Goal: Task Accomplishment & Management: Complete application form

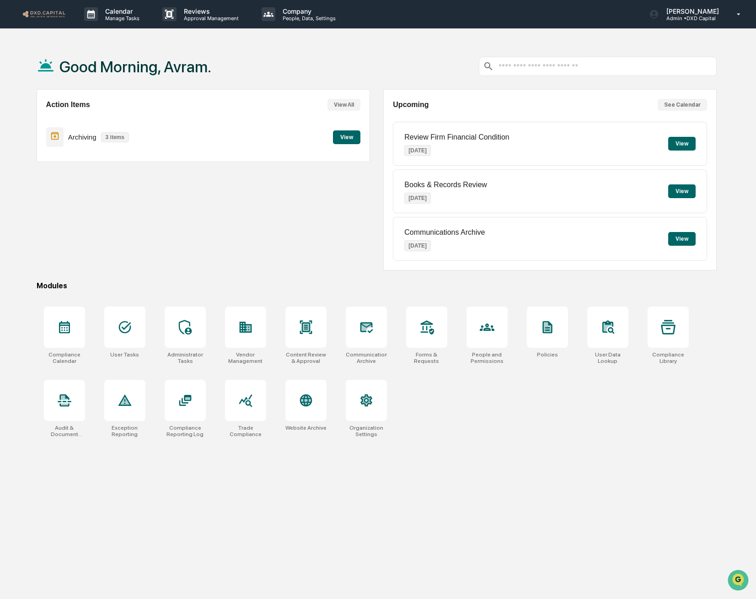
click at [349, 140] on button "View" at bounding box center [346, 137] width 27 height 14
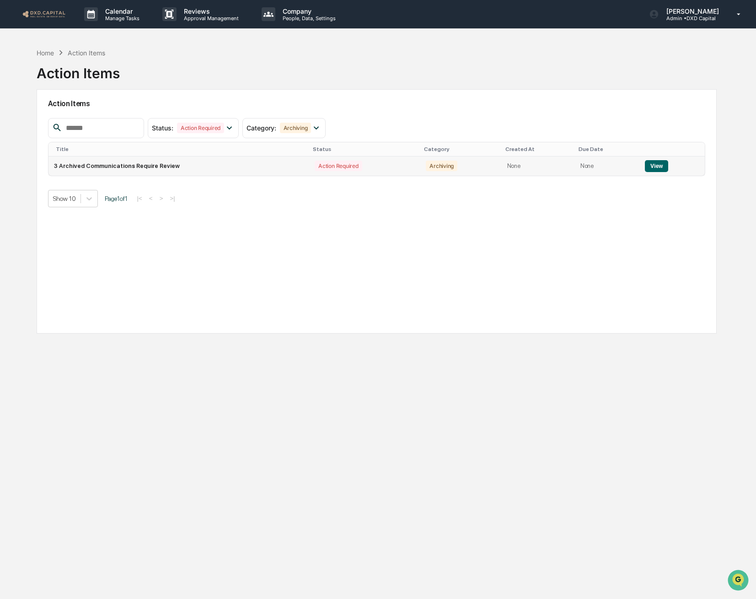
click at [664, 166] on button "View" at bounding box center [656, 166] width 23 height 12
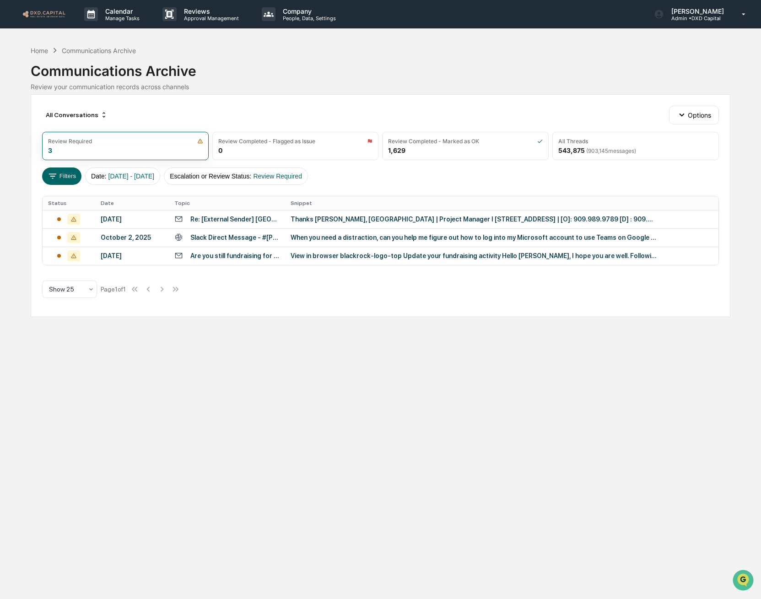
click at [348, 238] on div "When you need a distraction, can you help me figure out how to log into my Micr…" at bounding box center [474, 237] width 366 height 7
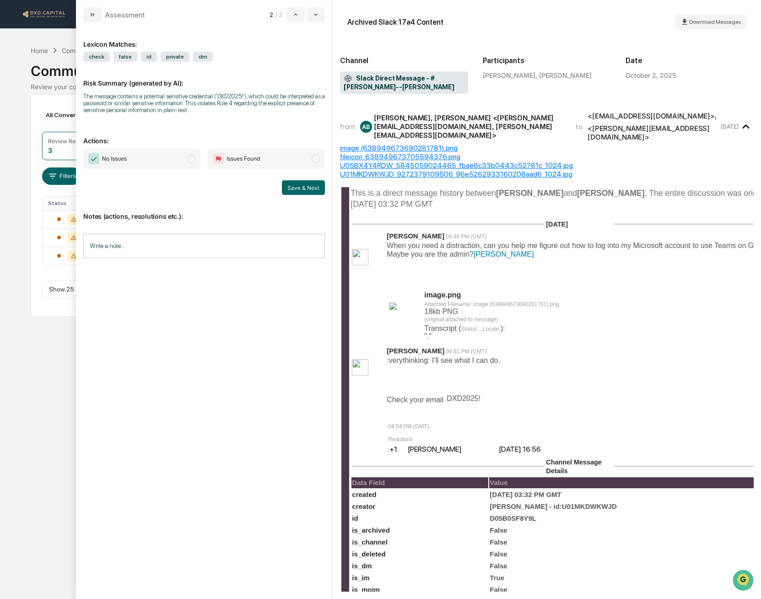
click at [83, 23] on div "Lexicon Matches: check false id private dm Risk Summary (generated by AI): The …" at bounding box center [204, 310] width 256 height 577
click at [85, 13] on button "modal" at bounding box center [92, 14] width 18 height 15
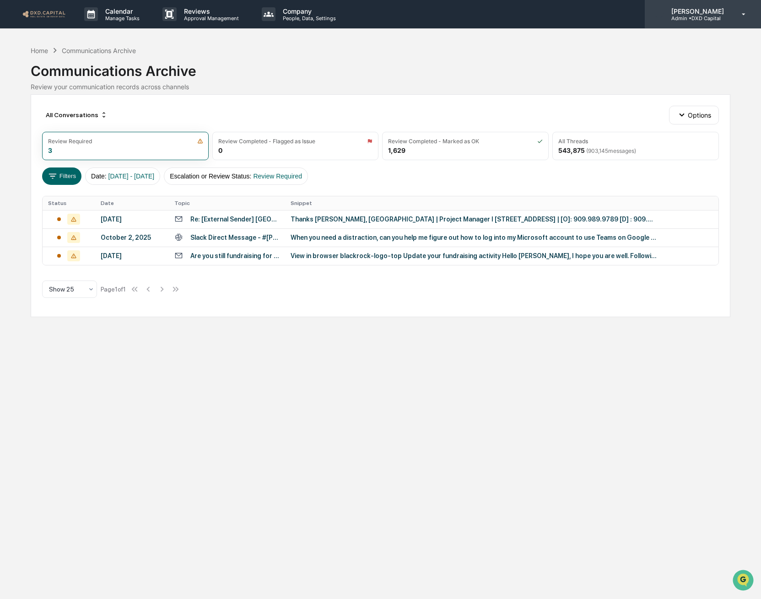
click at [718, 8] on p "[PERSON_NAME]" at bounding box center [696, 11] width 65 height 8
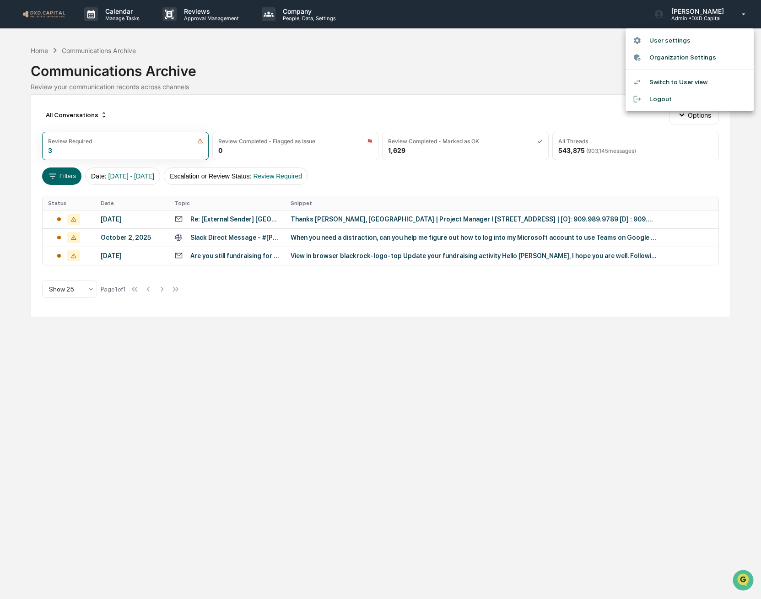
click at [668, 82] on li "Switch to User view..." at bounding box center [690, 82] width 128 height 17
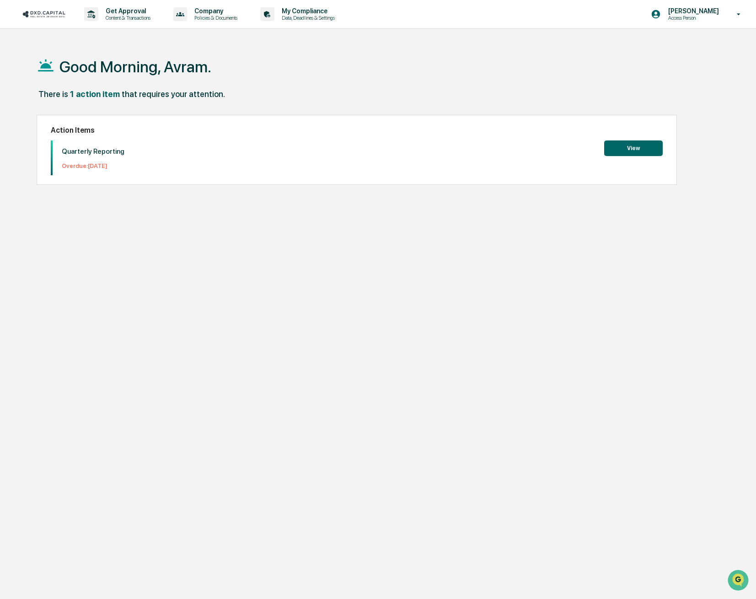
click at [621, 151] on button "View" at bounding box center [634, 148] width 59 height 16
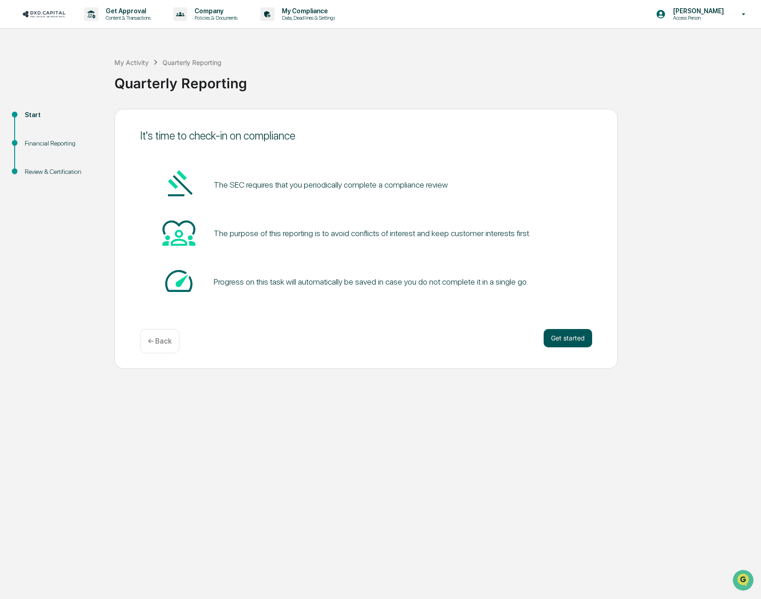
click at [568, 331] on button "Get started" at bounding box center [568, 338] width 49 height 18
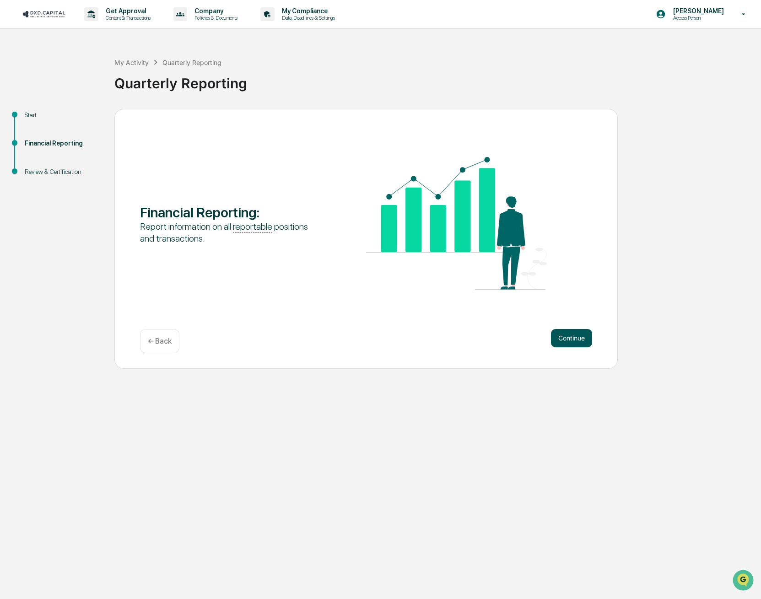
click at [581, 338] on button "Continue" at bounding box center [571, 338] width 41 height 18
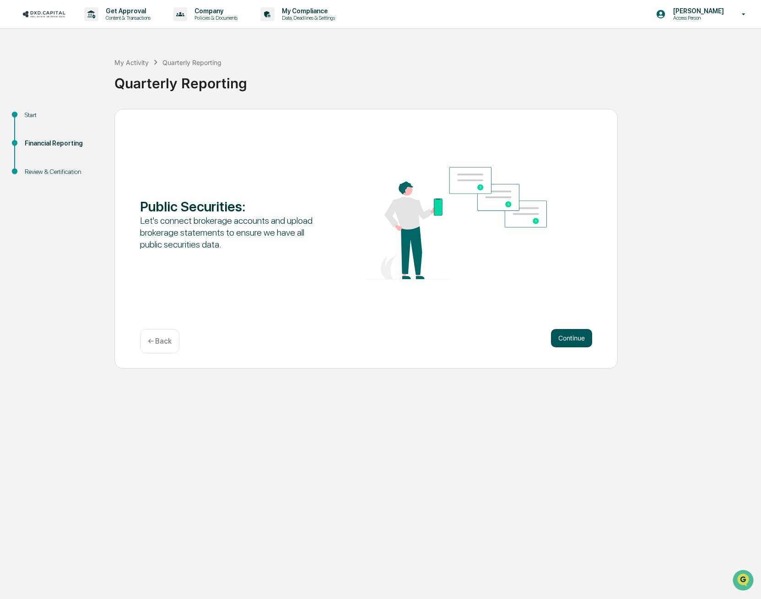
click at [576, 337] on button "Continue" at bounding box center [571, 338] width 41 height 18
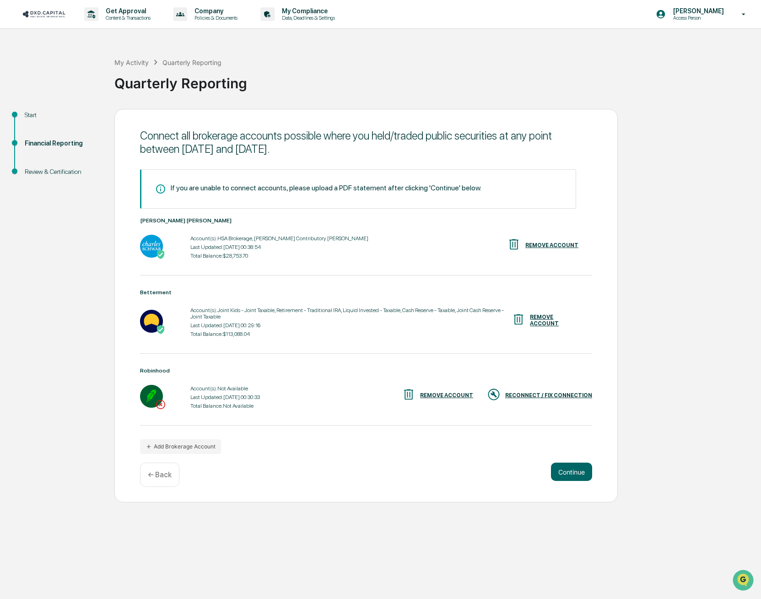
click at [551, 391] on div "RECONNECT / FIX CONNECTION" at bounding box center [539, 395] width 105 height 15
click at [169, 447] on button "Add Brokerage Account" at bounding box center [180, 446] width 81 height 15
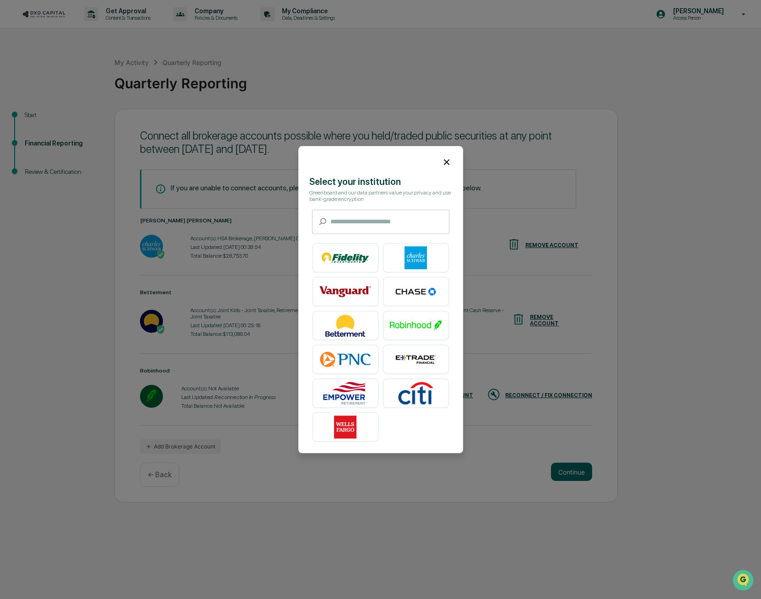
click at [442, 167] on div at bounding box center [380, 158] width 165 height 25
click at [442, 163] on icon at bounding box center [447, 162] width 10 height 10
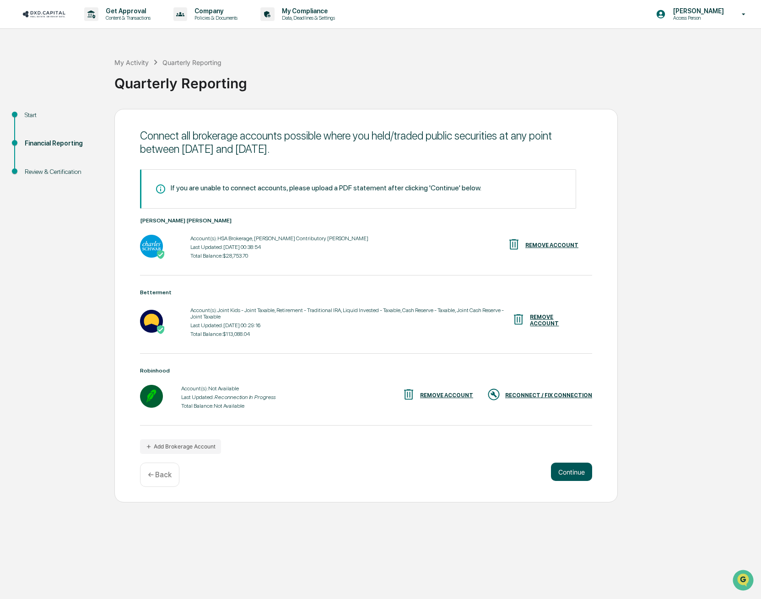
click at [559, 470] on button "Continue" at bounding box center [571, 472] width 41 height 18
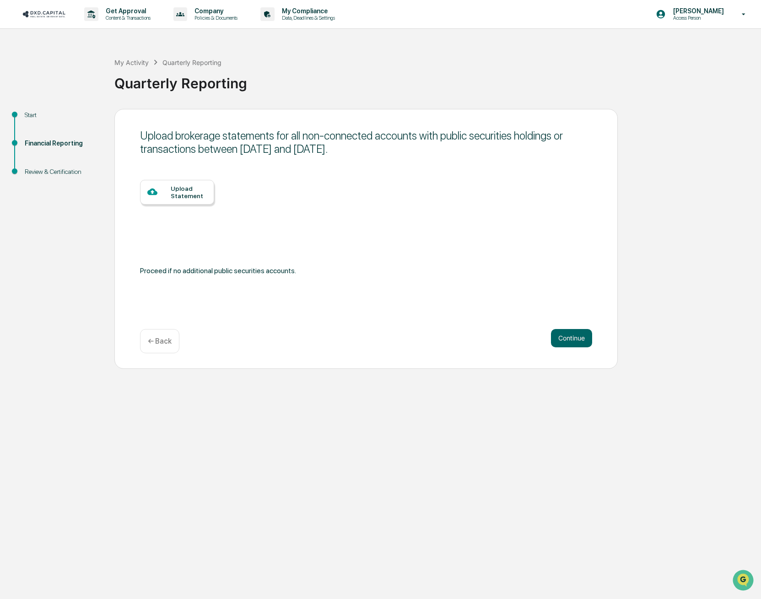
click at [184, 199] on div "Upload Statement" at bounding box center [189, 192] width 36 height 15
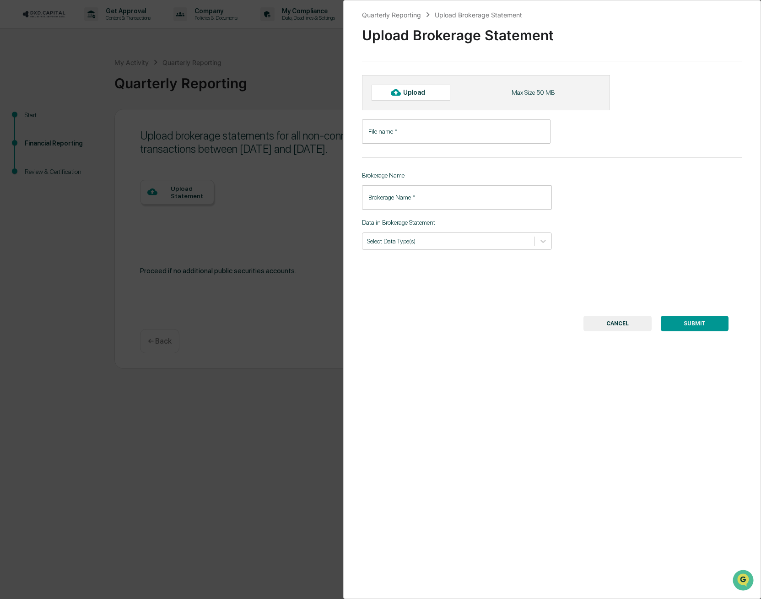
click at [413, 92] on div "Upload" at bounding box center [418, 92] width 30 height 7
type input "**********"
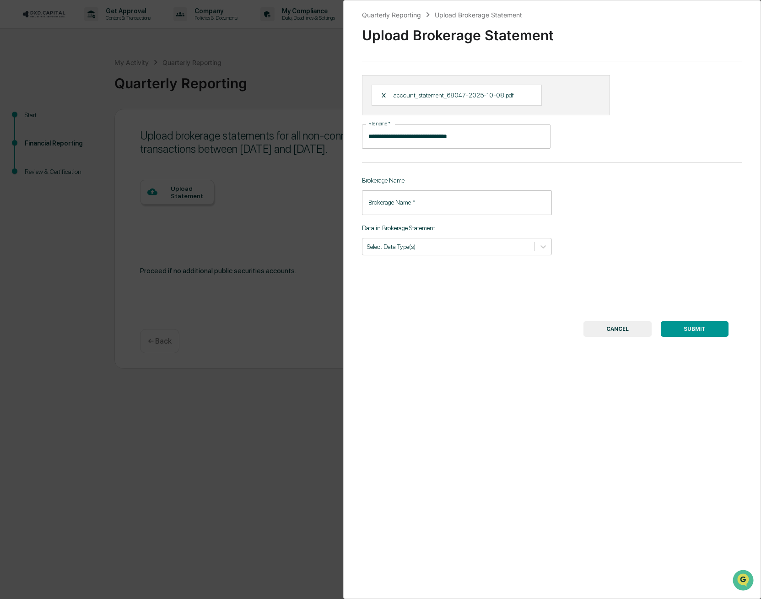
click at [455, 198] on input "Brokerage Name   *" at bounding box center [457, 202] width 190 height 24
type input "*"
type input "*****"
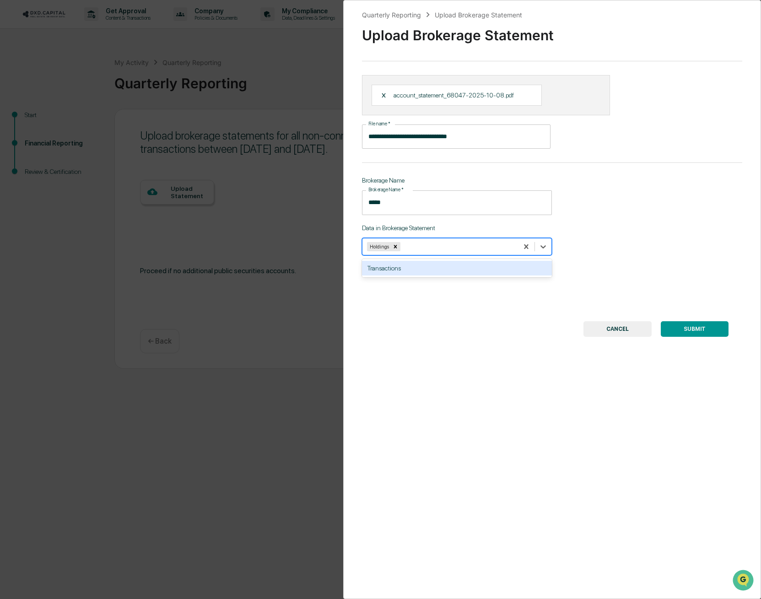
click at [713, 197] on div "**********" at bounding box center [552, 299] width 418 height 599
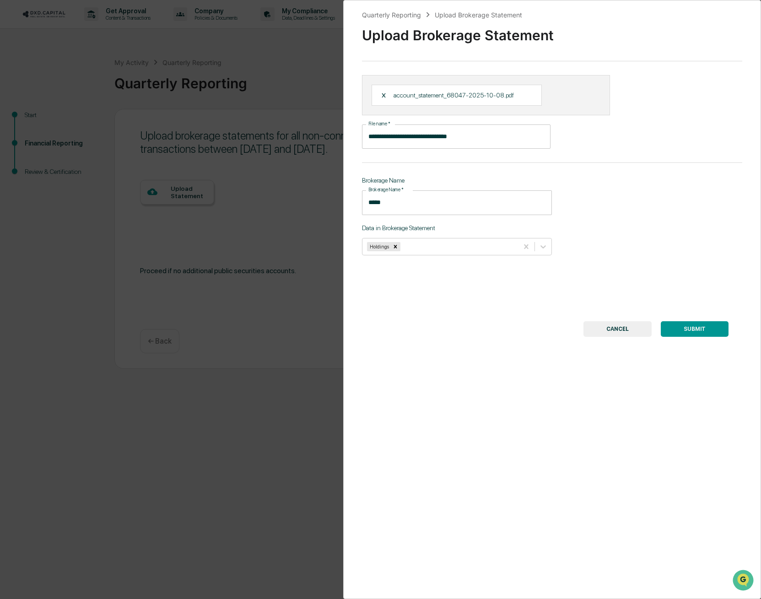
click at [681, 331] on button "SUBMIT" at bounding box center [695, 329] width 68 height 16
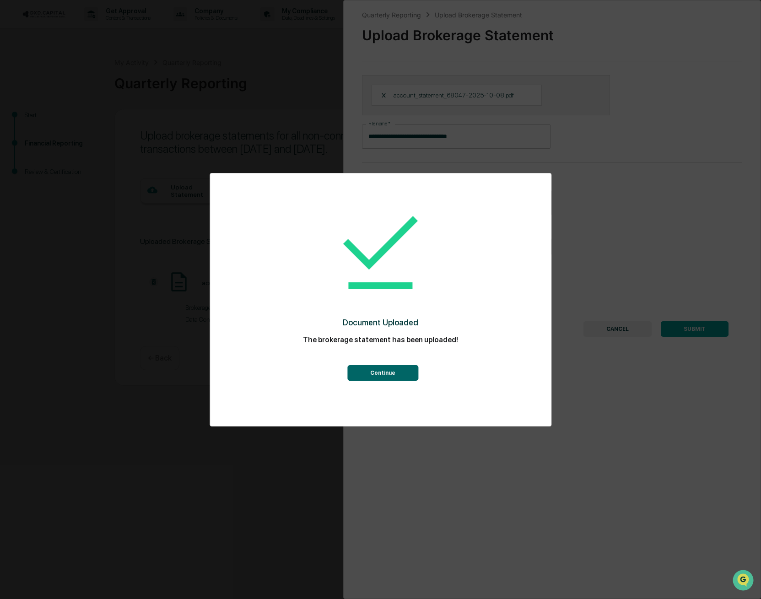
click at [382, 376] on button "Continue" at bounding box center [382, 373] width 71 height 16
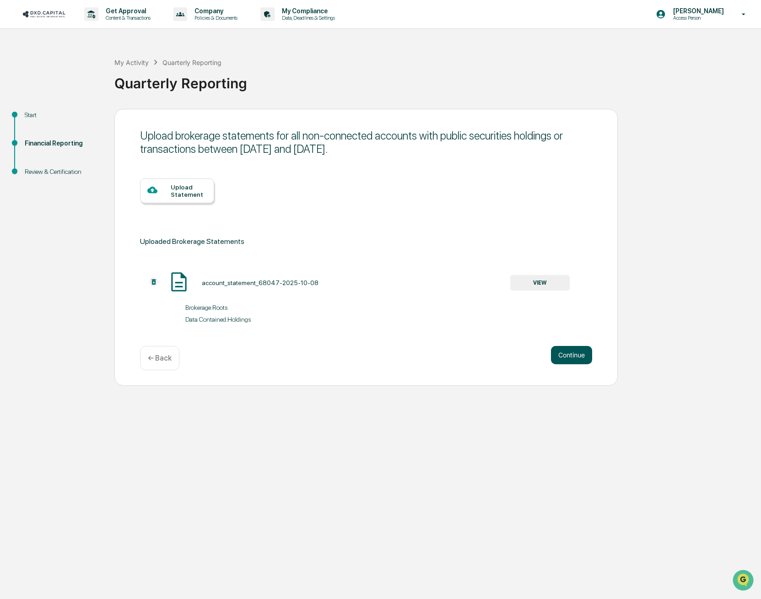
click at [580, 359] on button "Continue" at bounding box center [571, 355] width 41 height 18
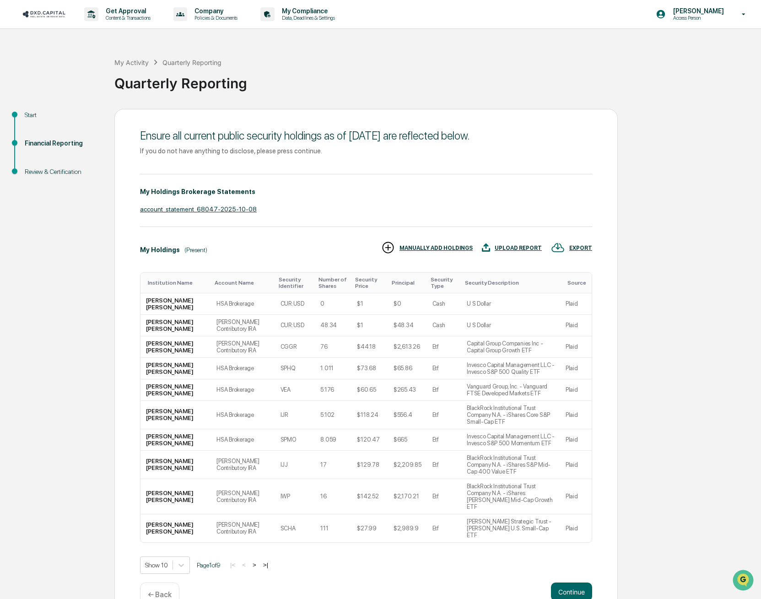
click at [236, 212] on div "account_statement_68047-2025-10-08" at bounding box center [366, 208] width 452 height 7
click at [297, 190] on div "My Holdings Brokerage Statements account_statement_68047-2025-10-08" at bounding box center [366, 200] width 452 height 53
click at [160, 577] on div "Ensure all current public security holdings as of [DATE] are reflected below. I…" at bounding box center [365, 366] width 503 height 514
click at [160, 573] on div "Ensure all current public security holdings as of [DATE] are reflected below. I…" at bounding box center [365, 366] width 503 height 514
click at [160, 583] on div "← Back" at bounding box center [159, 595] width 39 height 24
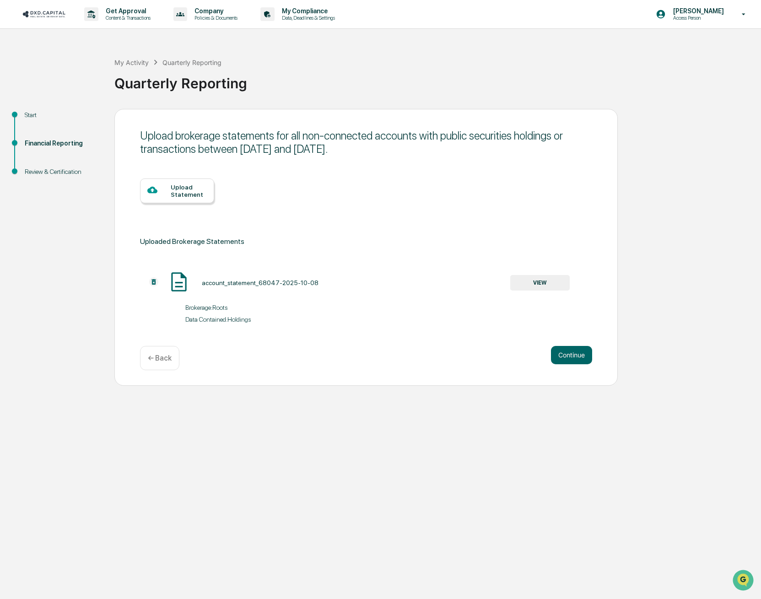
click at [554, 277] on button "VIEW" at bounding box center [539, 283] width 59 height 16
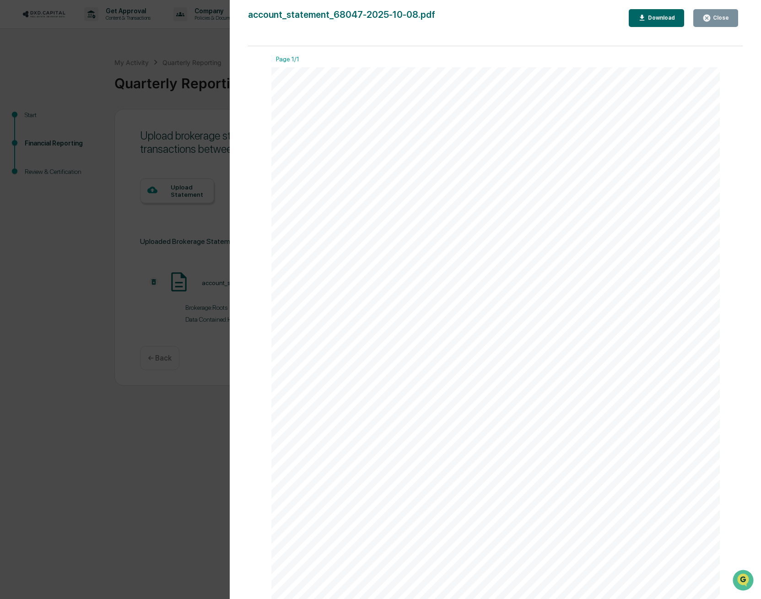
click at [453, 207] on div "[DOMAIN_NAME] [GEOGRAPHIC_DATA] Account Statement [PERSON_NAME] [PERSON_NAME]-7…" at bounding box center [495, 384] width 449 height 635
click at [720, 15] on div "Close" at bounding box center [720, 18] width 18 height 6
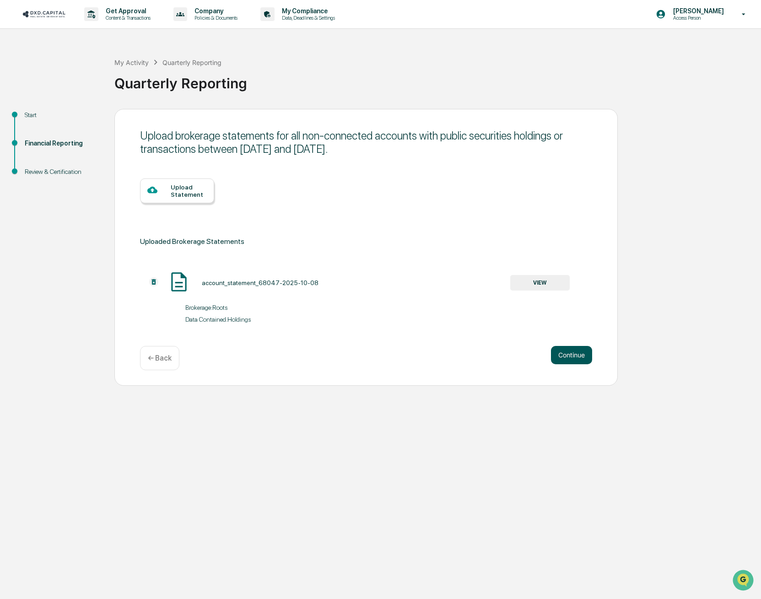
click at [564, 353] on button "Continue" at bounding box center [571, 355] width 41 height 18
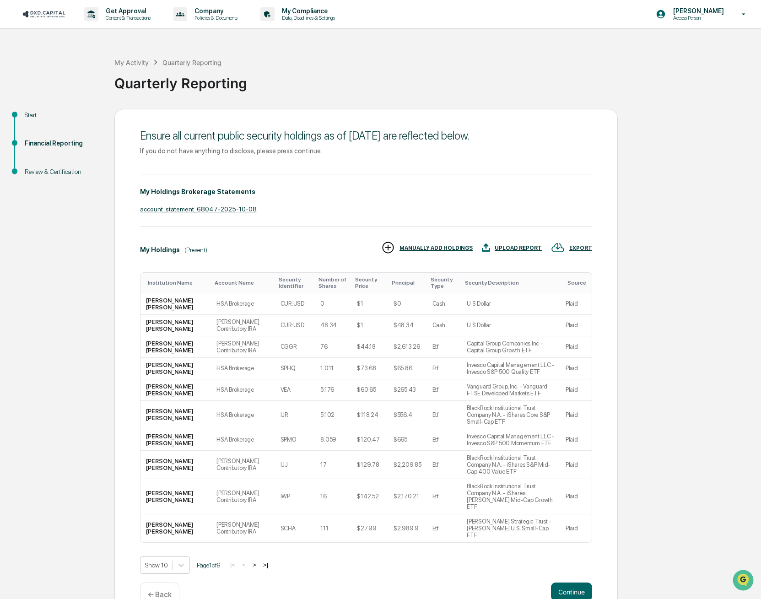
click at [259, 561] on button ">" at bounding box center [254, 565] width 9 height 8
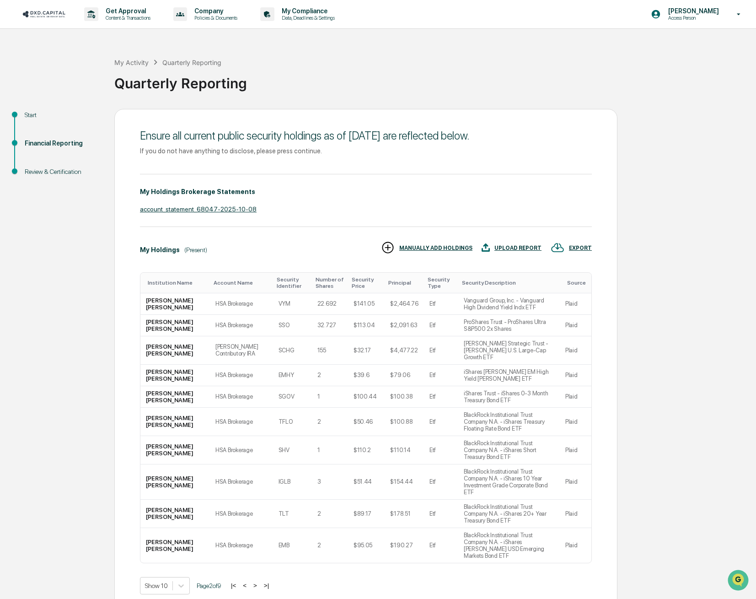
click at [248, 582] on button "<" at bounding box center [244, 586] width 9 height 8
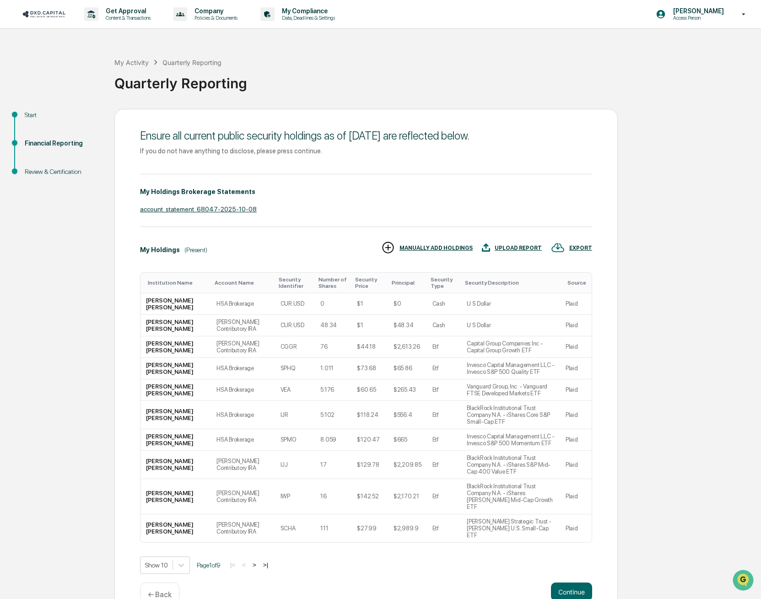
click at [259, 561] on button ">" at bounding box center [254, 565] width 9 height 8
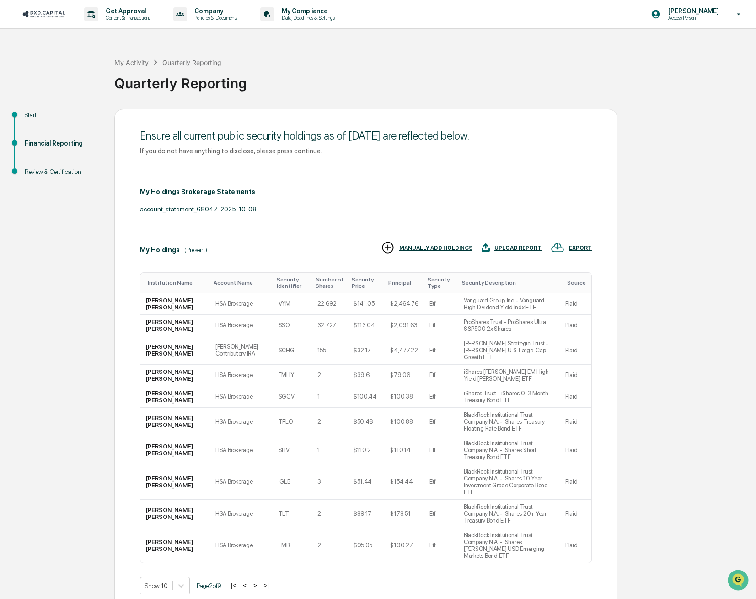
click at [260, 582] on button ">" at bounding box center [255, 586] width 9 height 8
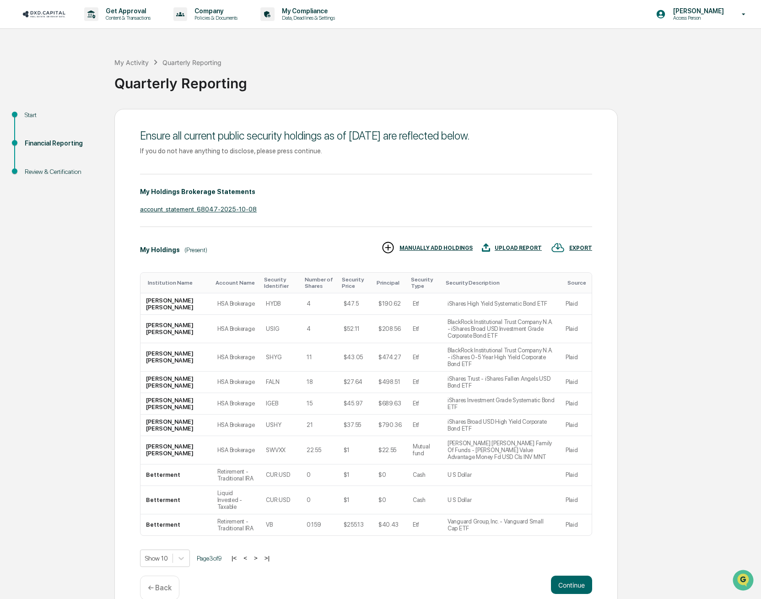
click at [260, 554] on button ">" at bounding box center [255, 558] width 9 height 8
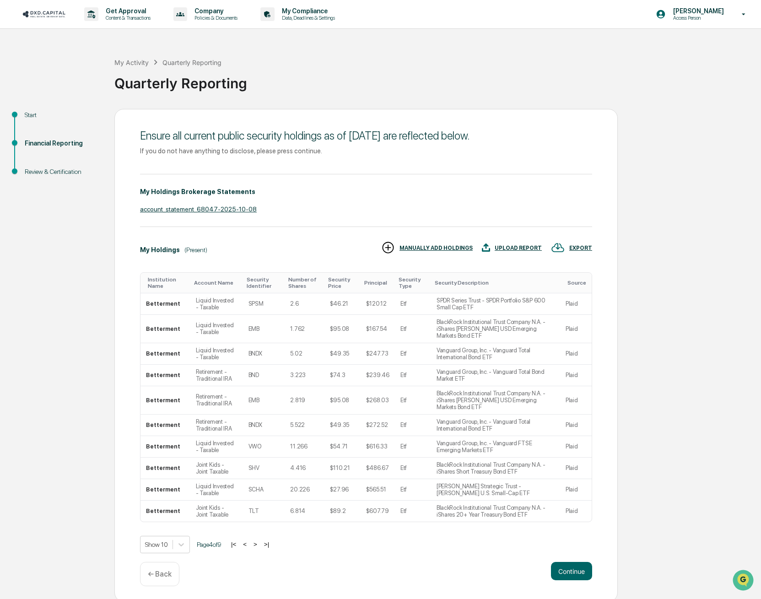
click at [261, 536] on div "Show 10 Page 4 of 9 |< < > >|" at bounding box center [366, 544] width 452 height 17
click at [260, 540] on button ">" at bounding box center [255, 544] width 9 height 8
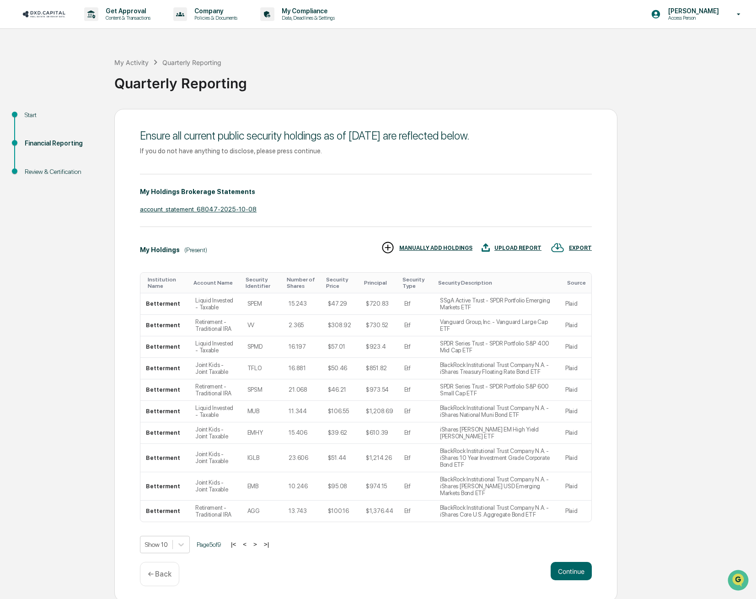
click at [260, 541] on button ">" at bounding box center [255, 544] width 9 height 8
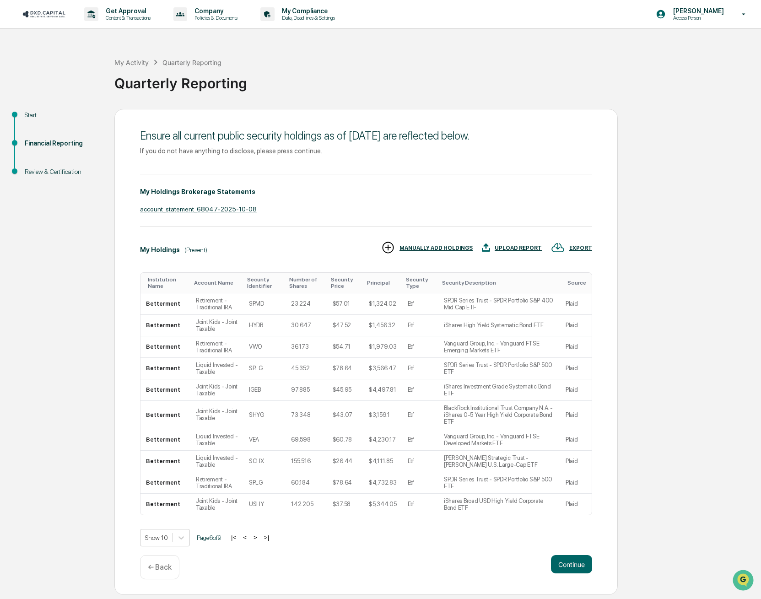
click at [260, 534] on button ">" at bounding box center [255, 538] width 9 height 8
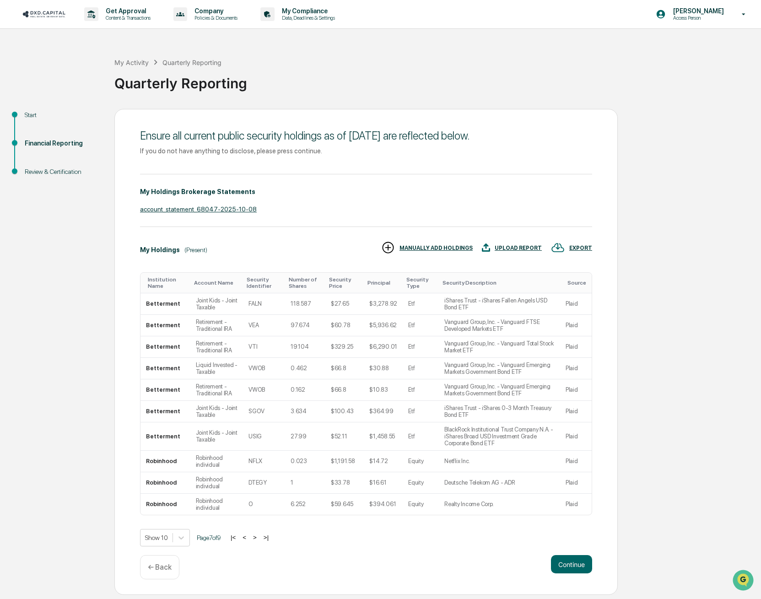
click at [259, 539] on button ">" at bounding box center [254, 538] width 9 height 8
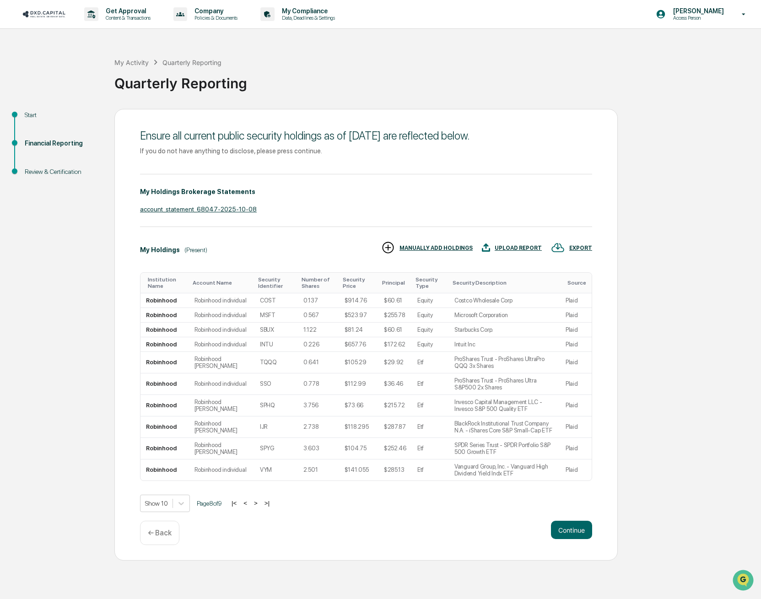
click at [260, 507] on button ">" at bounding box center [255, 503] width 9 height 8
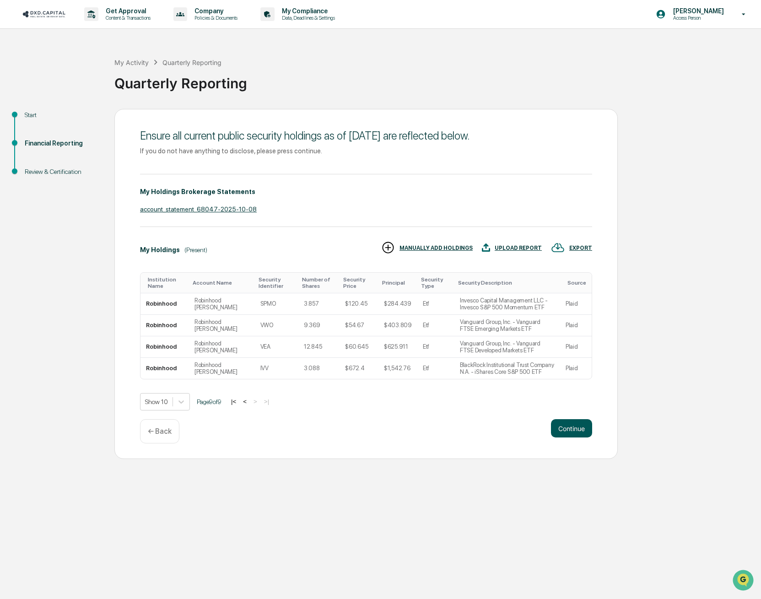
click at [573, 434] on button "Continue" at bounding box center [571, 428] width 41 height 18
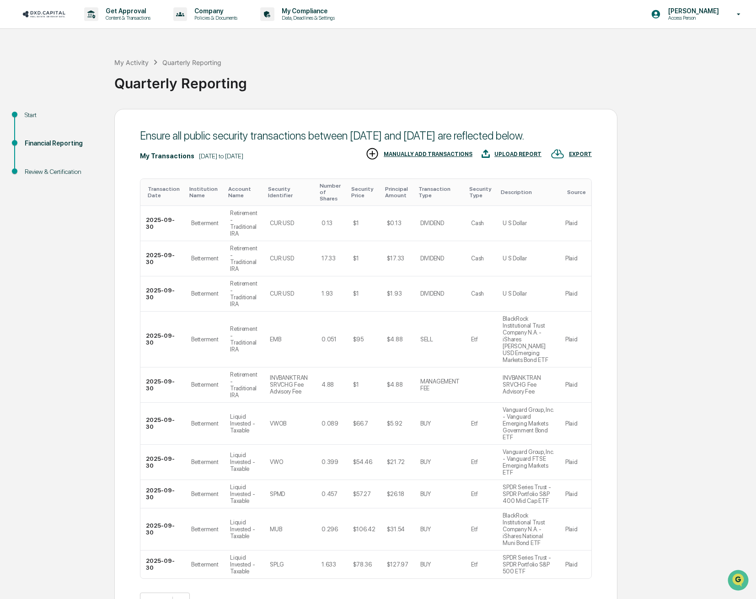
click at [263, 597] on button ">" at bounding box center [258, 601] width 9 height 8
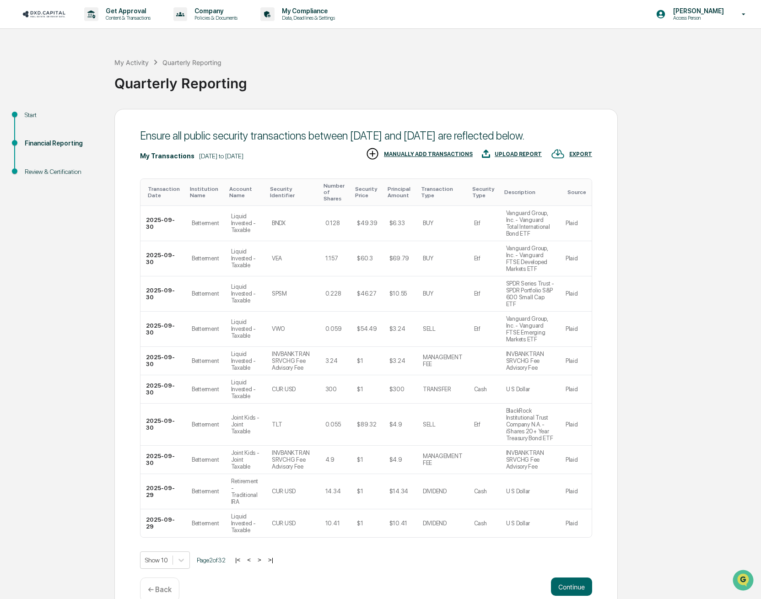
click at [263, 556] on button ">" at bounding box center [259, 560] width 9 height 8
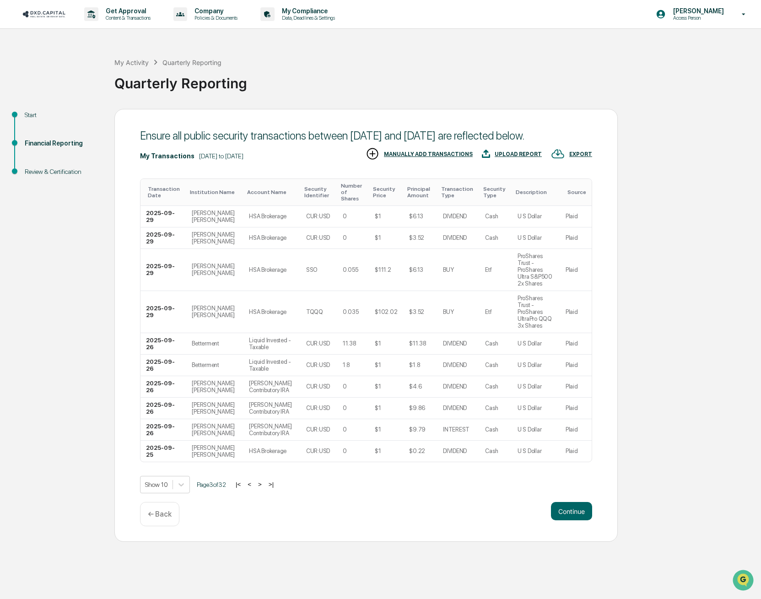
click at [264, 485] on button ">" at bounding box center [259, 485] width 9 height 8
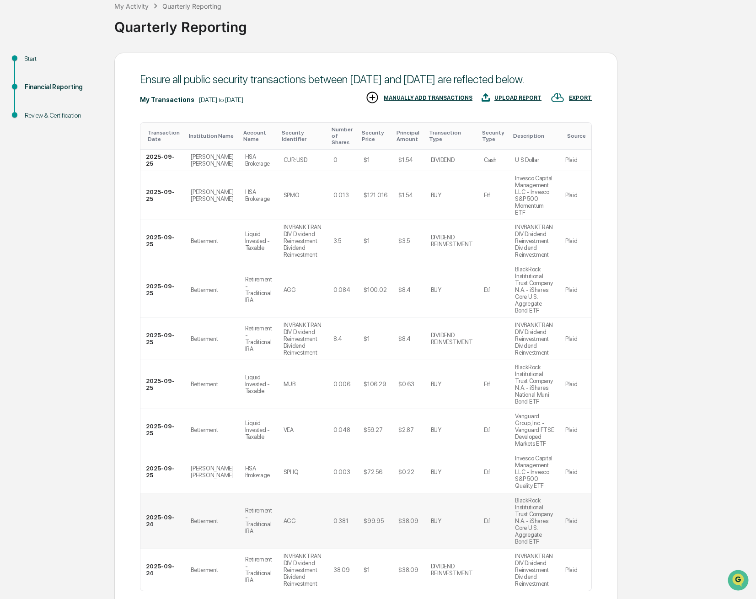
scroll to position [73, 0]
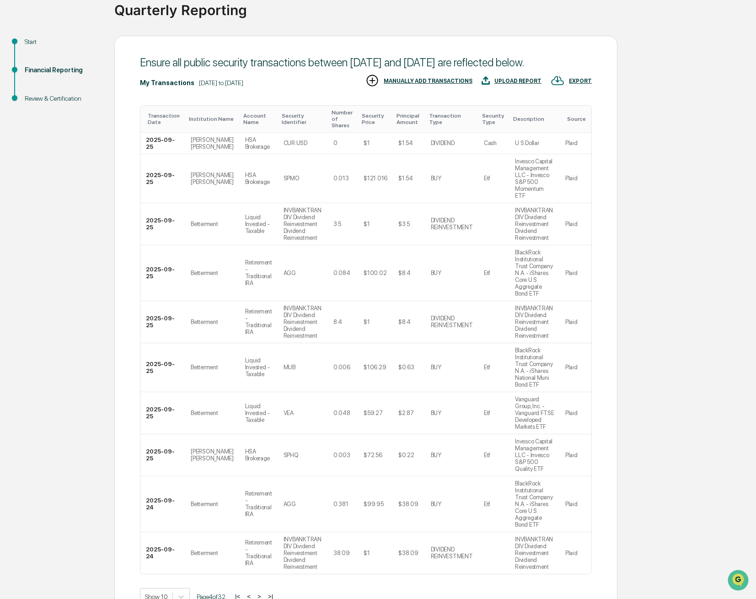
click at [262, 593] on button ">" at bounding box center [259, 597] width 9 height 8
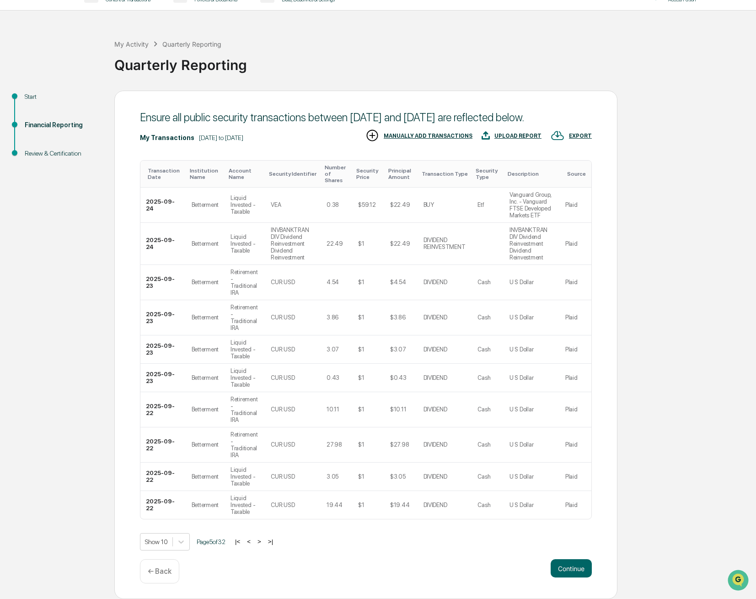
scroll to position [0, 0]
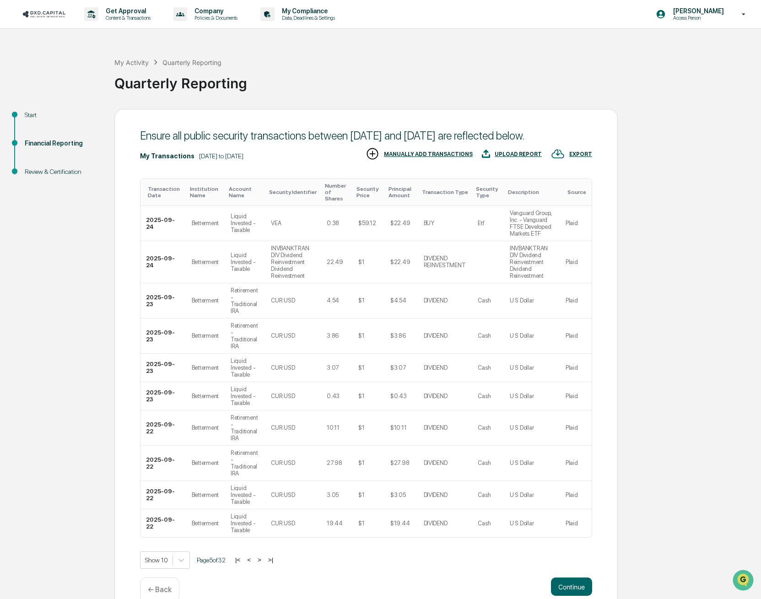
click at [262, 556] on button ">" at bounding box center [259, 560] width 9 height 8
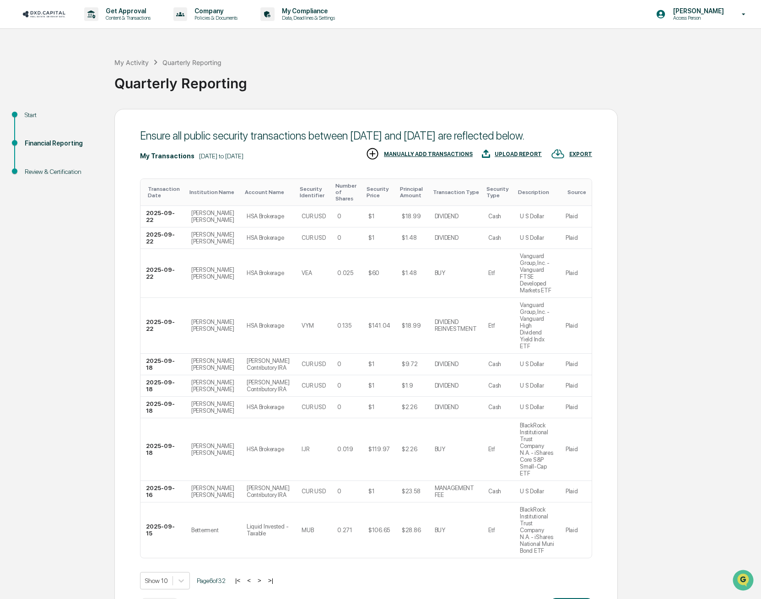
click at [263, 577] on button ">" at bounding box center [259, 581] width 9 height 8
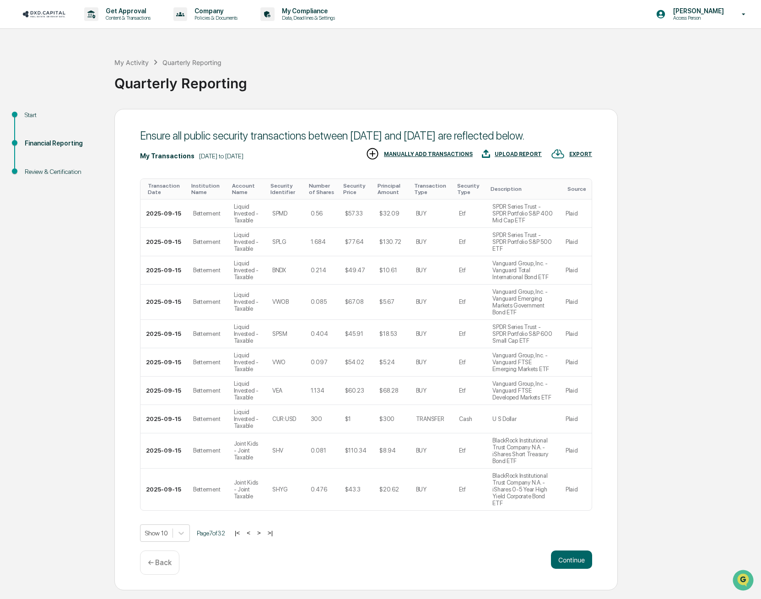
click at [263, 529] on button ">" at bounding box center [258, 533] width 9 height 8
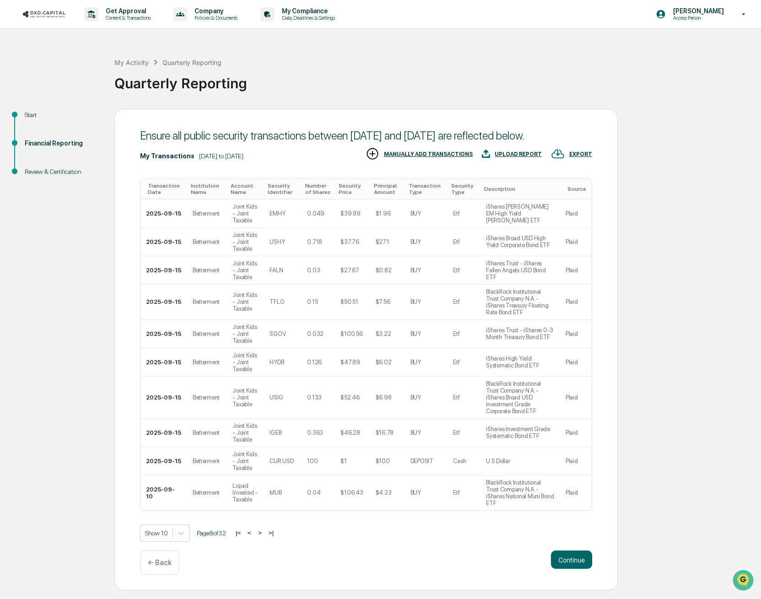
click at [263, 529] on button ">" at bounding box center [259, 533] width 9 height 8
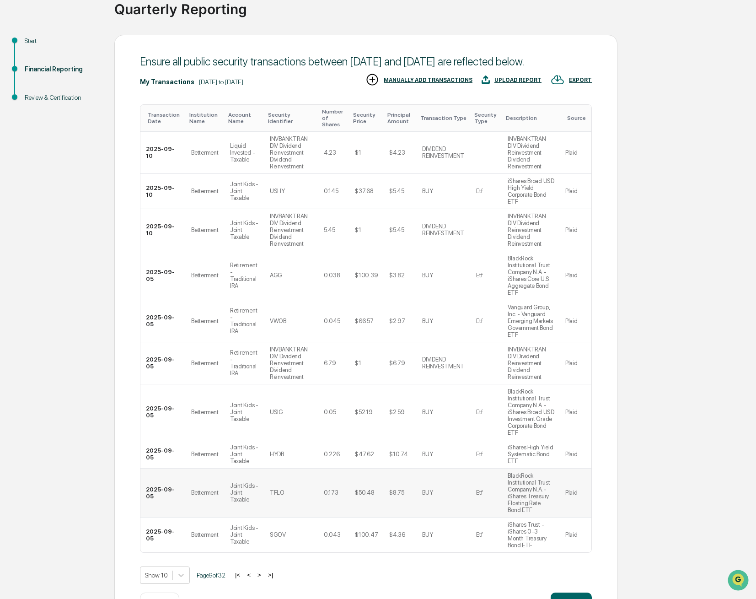
scroll to position [80, 0]
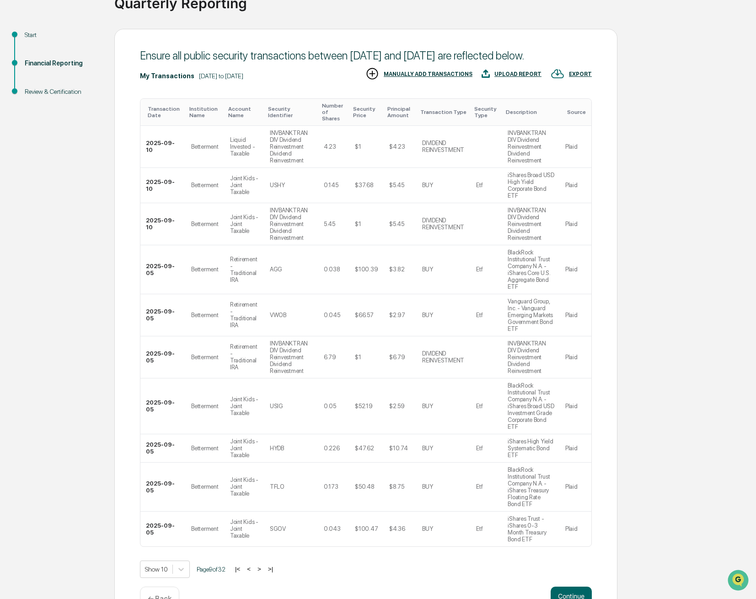
click at [263, 565] on button ">" at bounding box center [259, 569] width 9 height 8
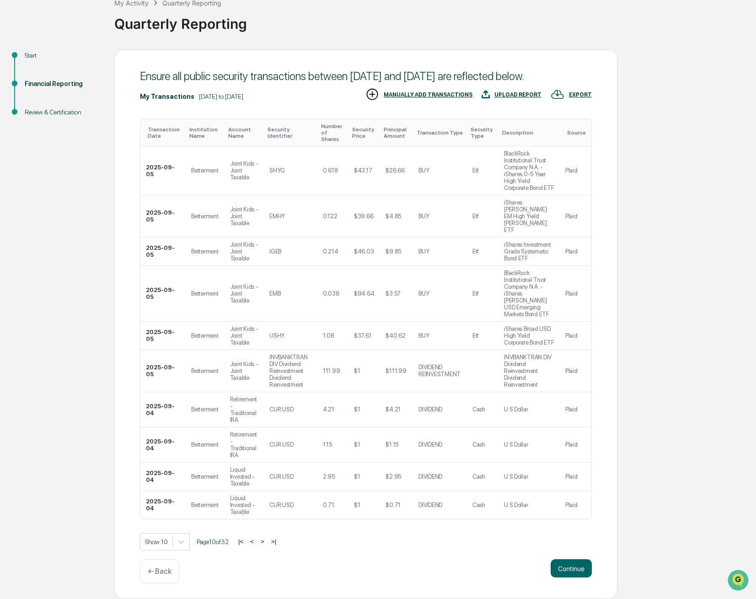
scroll to position [18, 0]
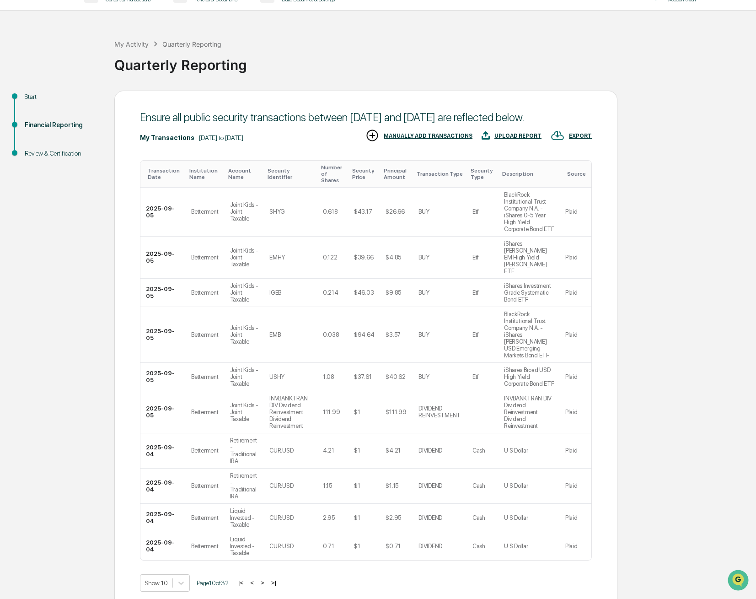
click at [263, 579] on button ">" at bounding box center [262, 583] width 9 height 8
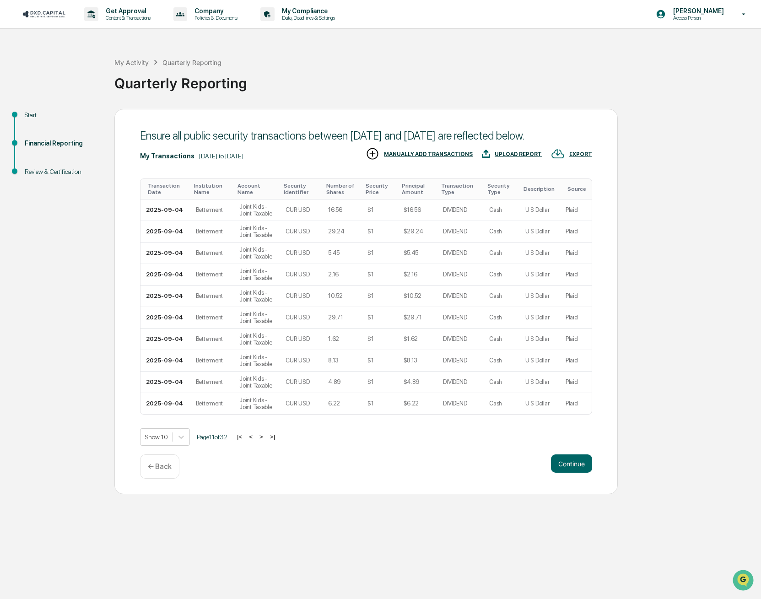
click at [264, 441] on button ">" at bounding box center [261, 437] width 9 height 8
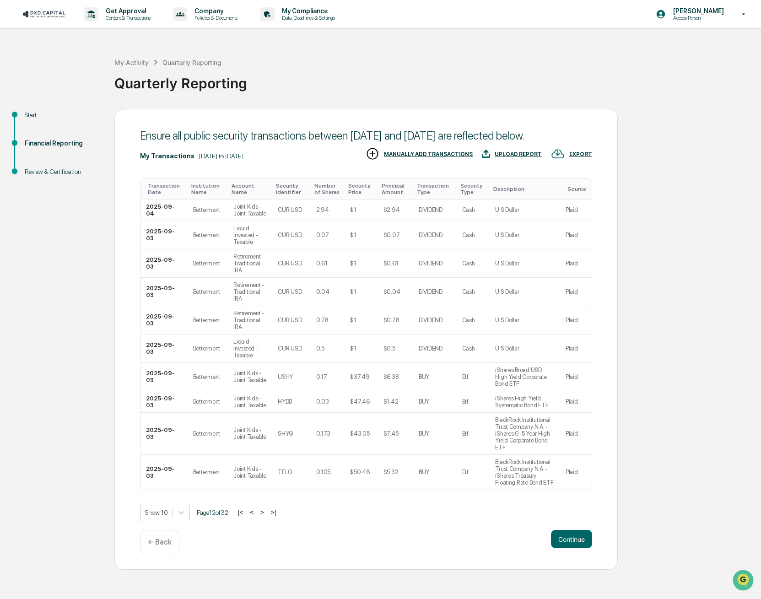
click at [266, 508] on button ">" at bounding box center [262, 512] width 9 height 8
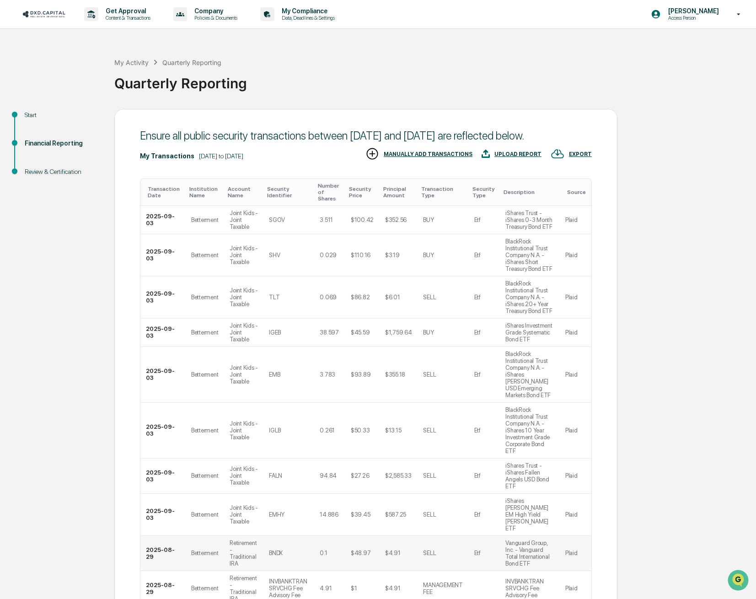
scroll to position [53, 0]
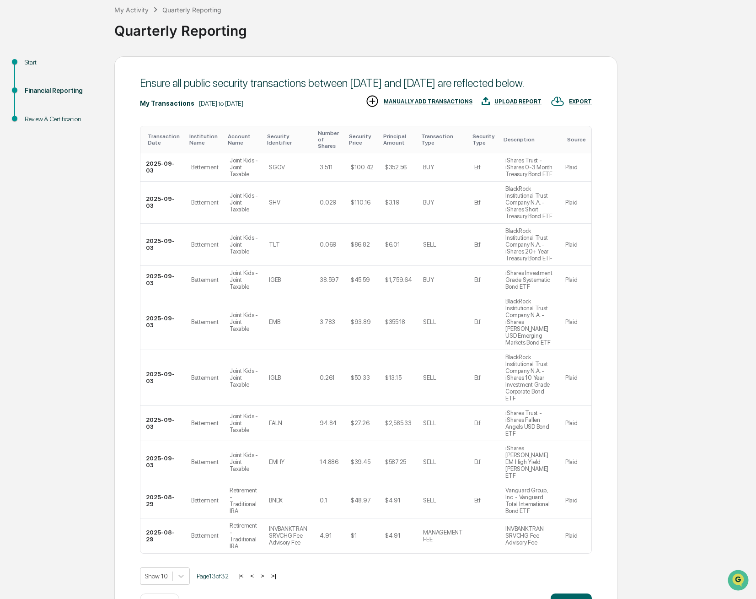
click at [267, 572] on button ">" at bounding box center [262, 576] width 9 height 8
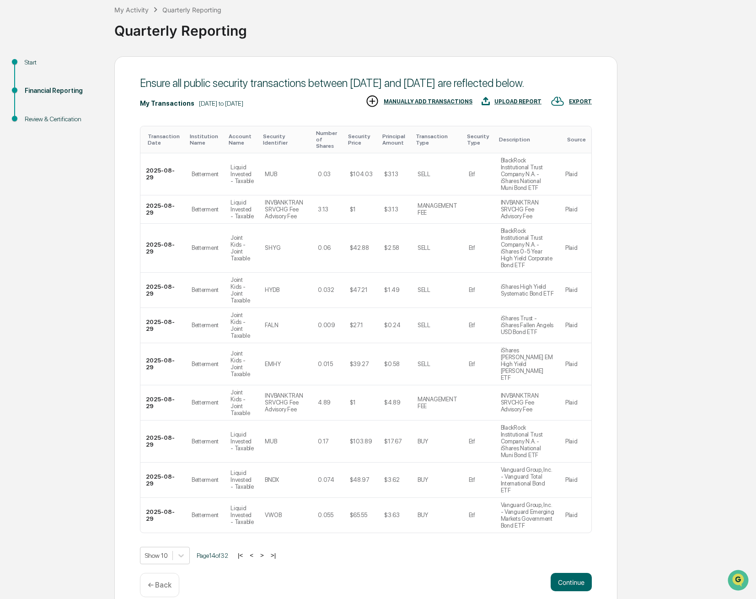
scroll to position [11, 0]
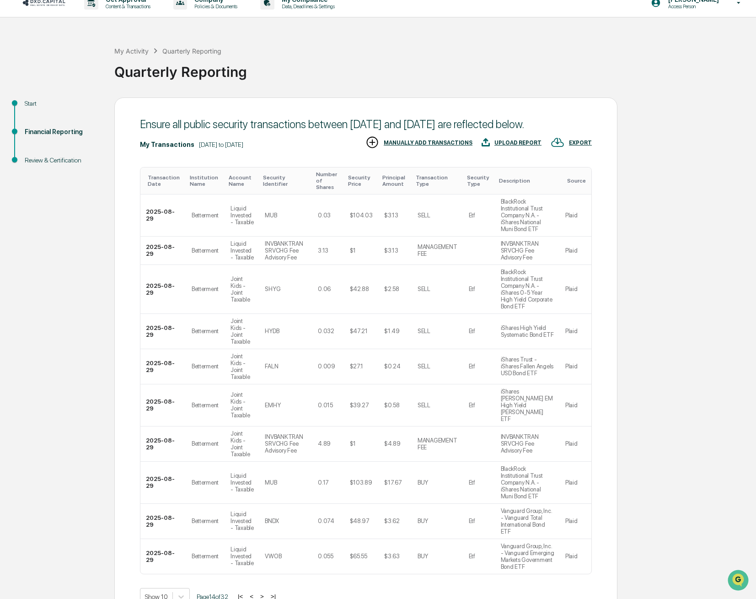
click at [266, 593] on button ">" at bounding box center [262, 597] width 9 height 8
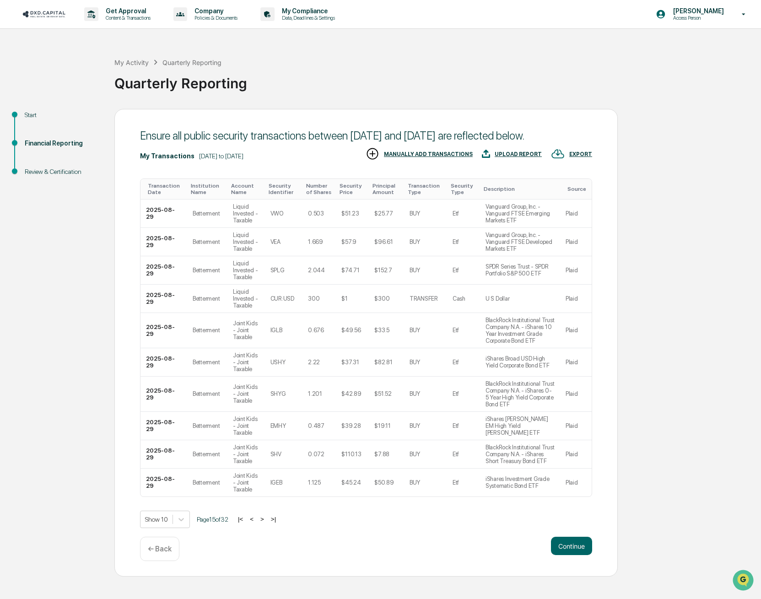
click at [267, 523] on button ">" at bounding box center [262, 519] width 9 height 8
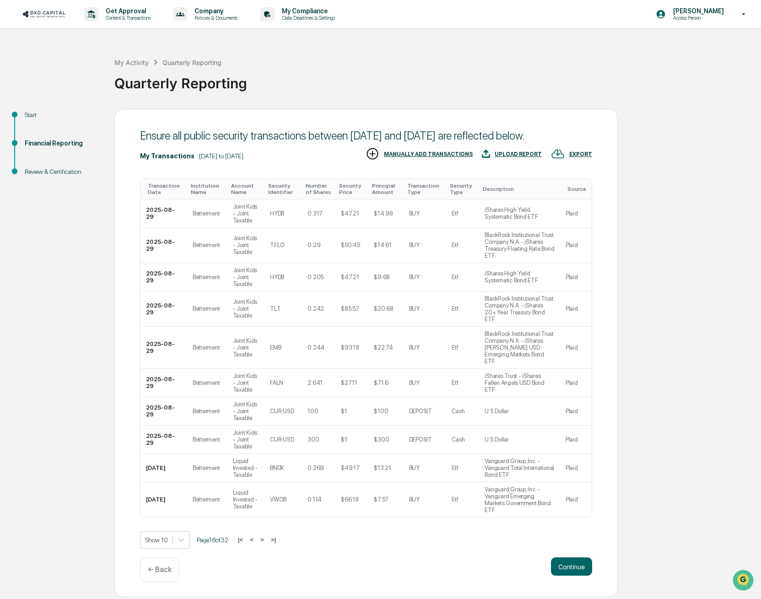
click at [267, 536] on button ">" at bounding box center [262, 540] width 9 height 8
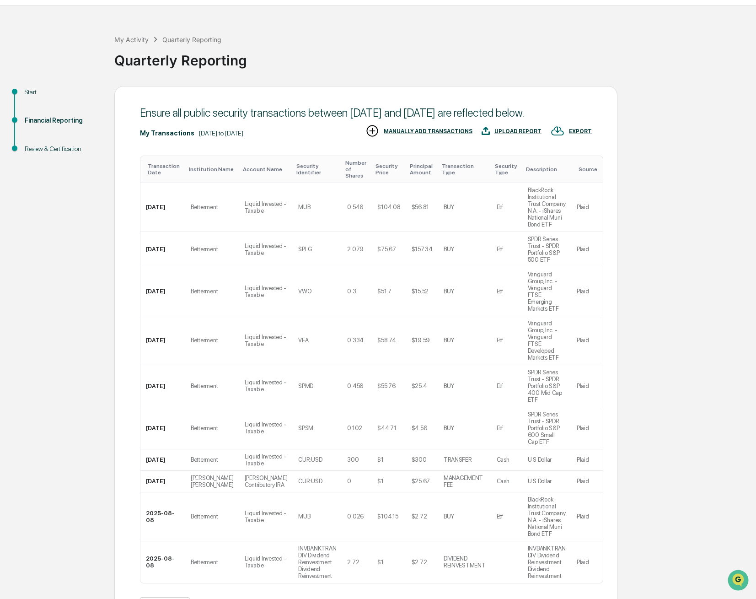
scroll to position [32, 0]
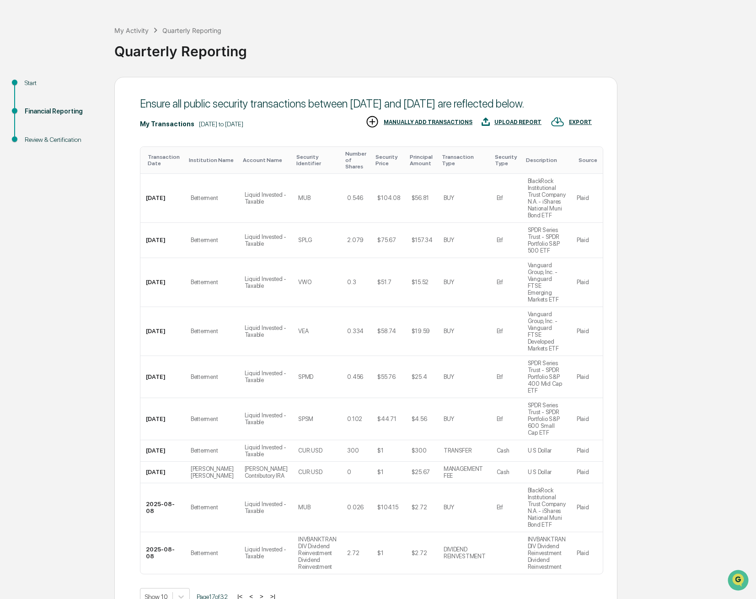
click at [266, 593] on button ">" at bounding box center [261, 597] width 9 height 8
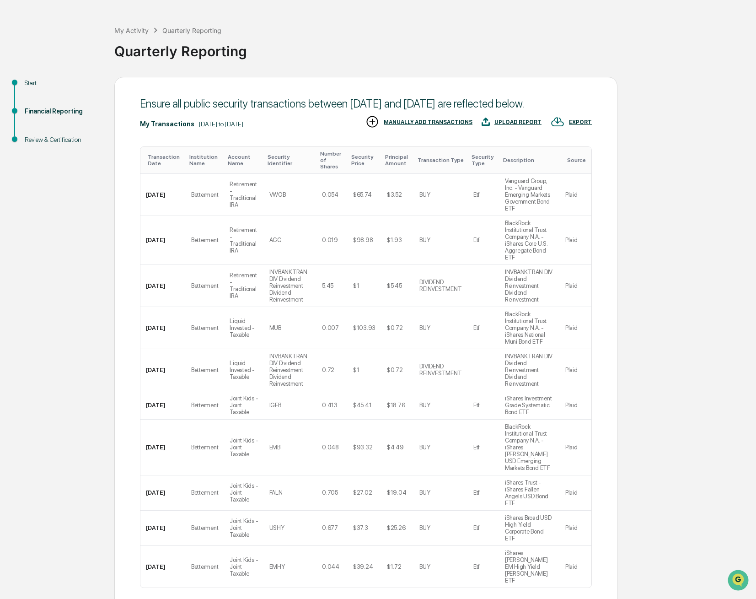
click at [276, 599] on div "Show 10 Page 18 of 32 |< < > >|" at bounding box center [366, 610] width 452 height 17
click at [279, 599] on button ">|" at bounding box center [274, 610] width 11 height 8
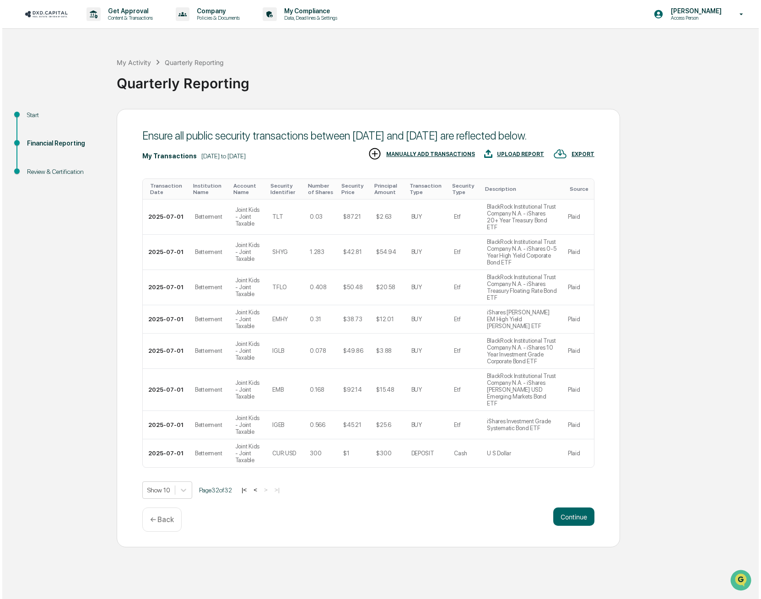
scroll to position [0, 0]
click at [580, 519] on button "Continue" at bounding box center [571, 517] width 41 height 18
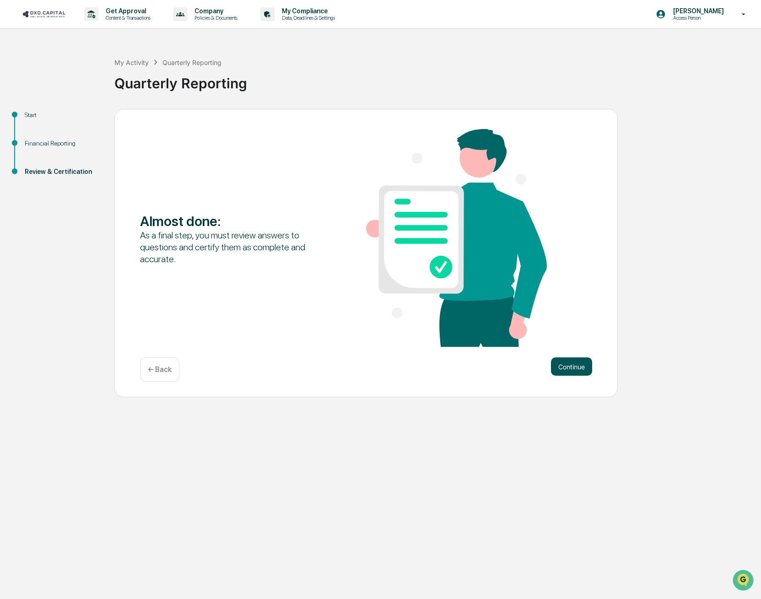
click at [567, 365] on button "Continue" at bounding box center [571, 366] width 41 height 18
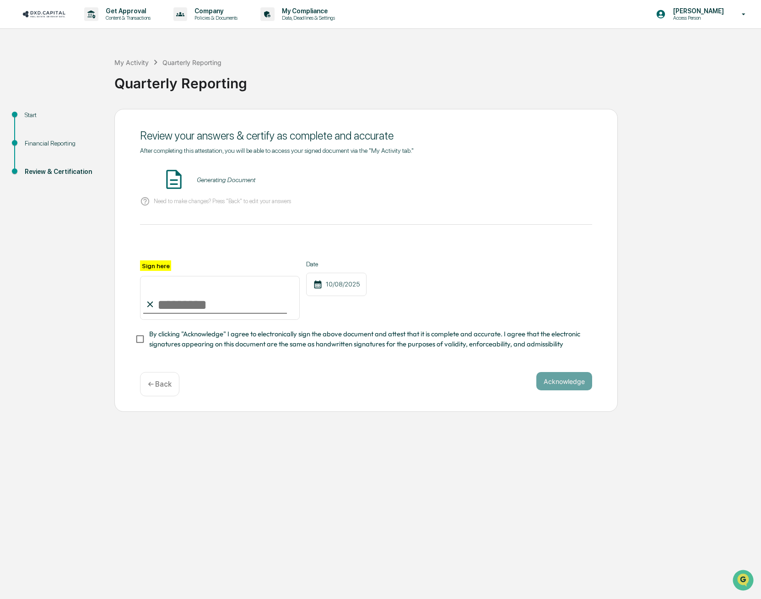
click at [242, 293] on input "Sign here" at bounding box center [220, 298] width 160 height 44
type input "**********"
click at [572, 379] on button "Acknowledge" at bounding box center [564, 381] width 56 height 18
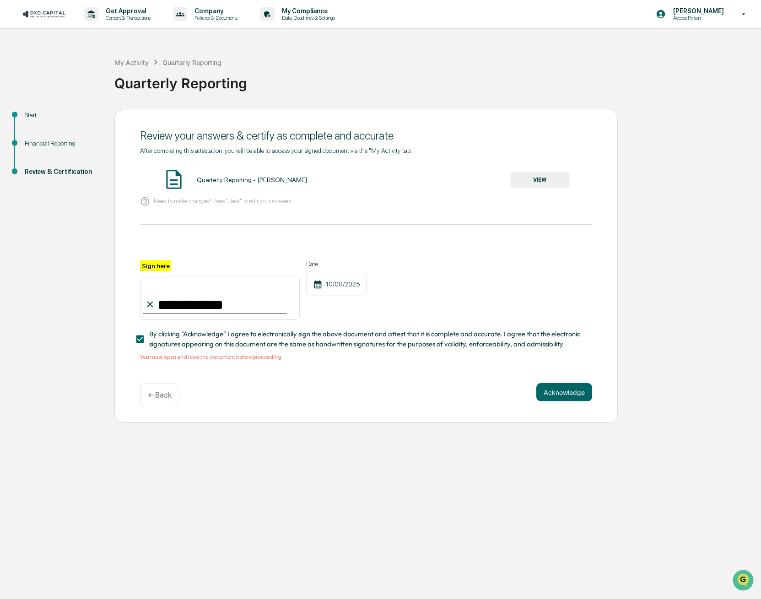
click at [544, 184] on button "VIEW" at bounding box center [539, 180] width 59 height 16
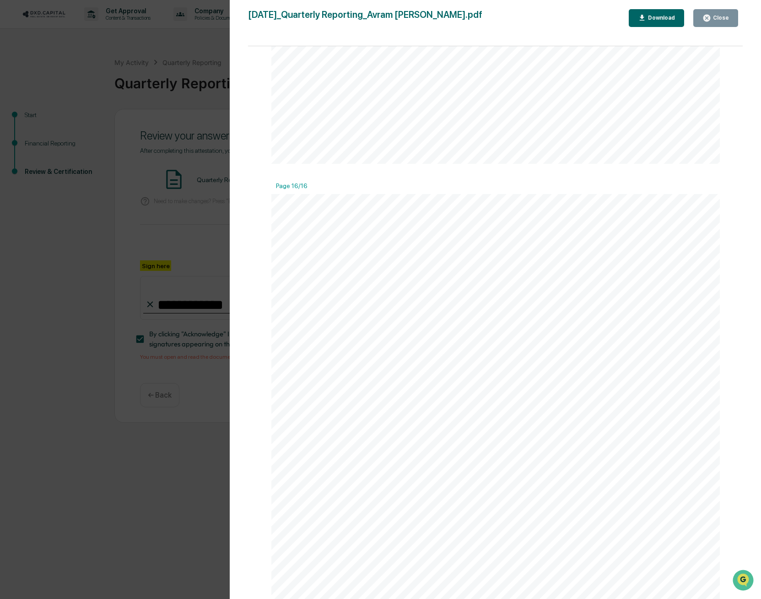
scroll to position [10077, 0]
click at [712, 8] on div "Version History [DATE] 02:29 PM [PERSON_NAME] [DATE]_Quarterly Reporting_Avram …" at bounding box center [495, 308] width 531 height 617
click at [707, 26] on button "Close" at bounding box center [715, 18] width 45 height 18
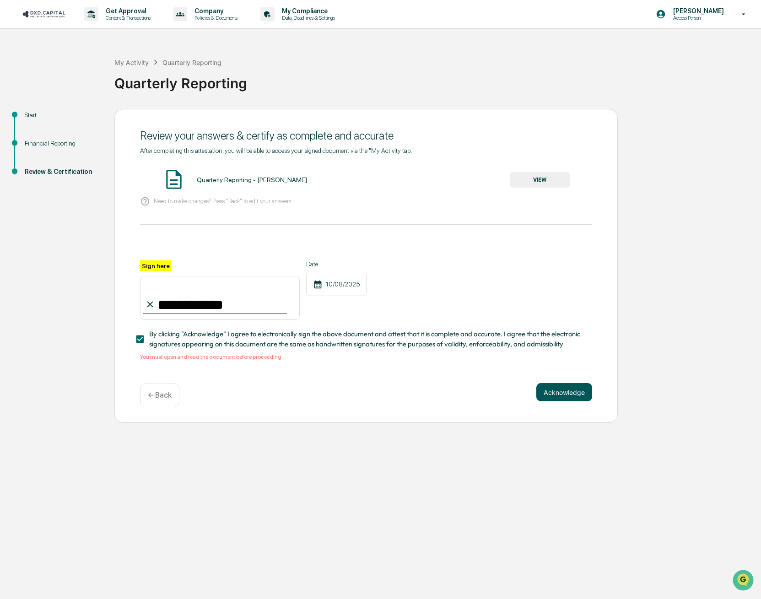
click at [551, 392] on button "Acknowledge" at bounding box center [564, 392] width 56 height 18
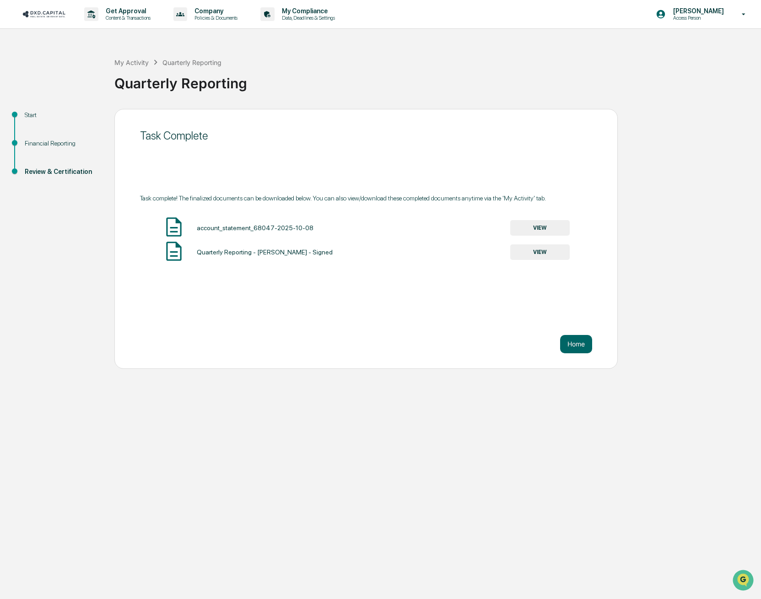
click at [116, 285] on div "Task Complete Task complete! The finalized documents can be downloaded below. Y…" at bounding box center [365, 239] width 503 height 260
click at [161, 449] on div "Get Approval Content & Transactions Company Policies & Documents My Compliance …" at bounding box center [380, 299] width 761 height 599
drag, startPoint x: 303, startPoint y: 93, endPoint x: 97, endPoint y: 82, distance: 206.2
click at [303, 93] on div "Quarterly Reporting" at bounding box center [435, 81] width 642 height 27
